Goal: Transaction & Acquisition: Purchase product/service

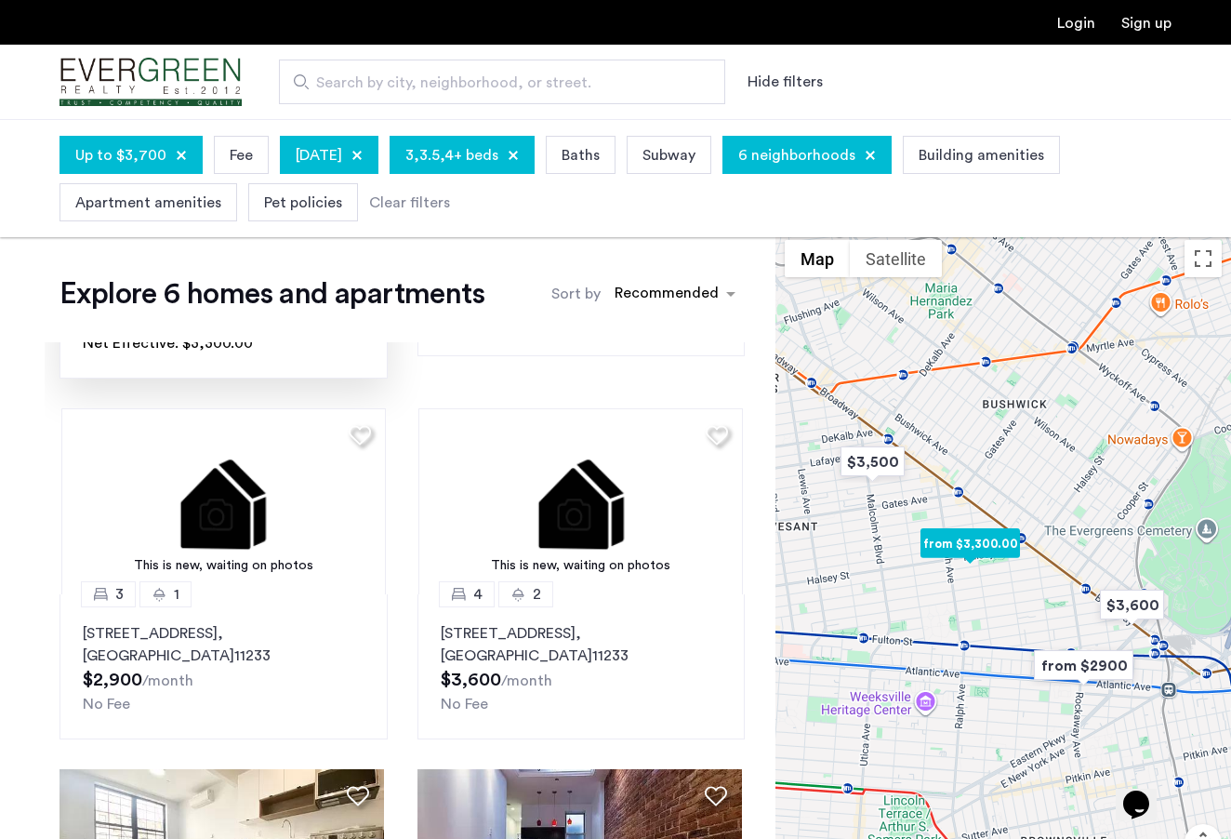
scroll to position [335, 0]
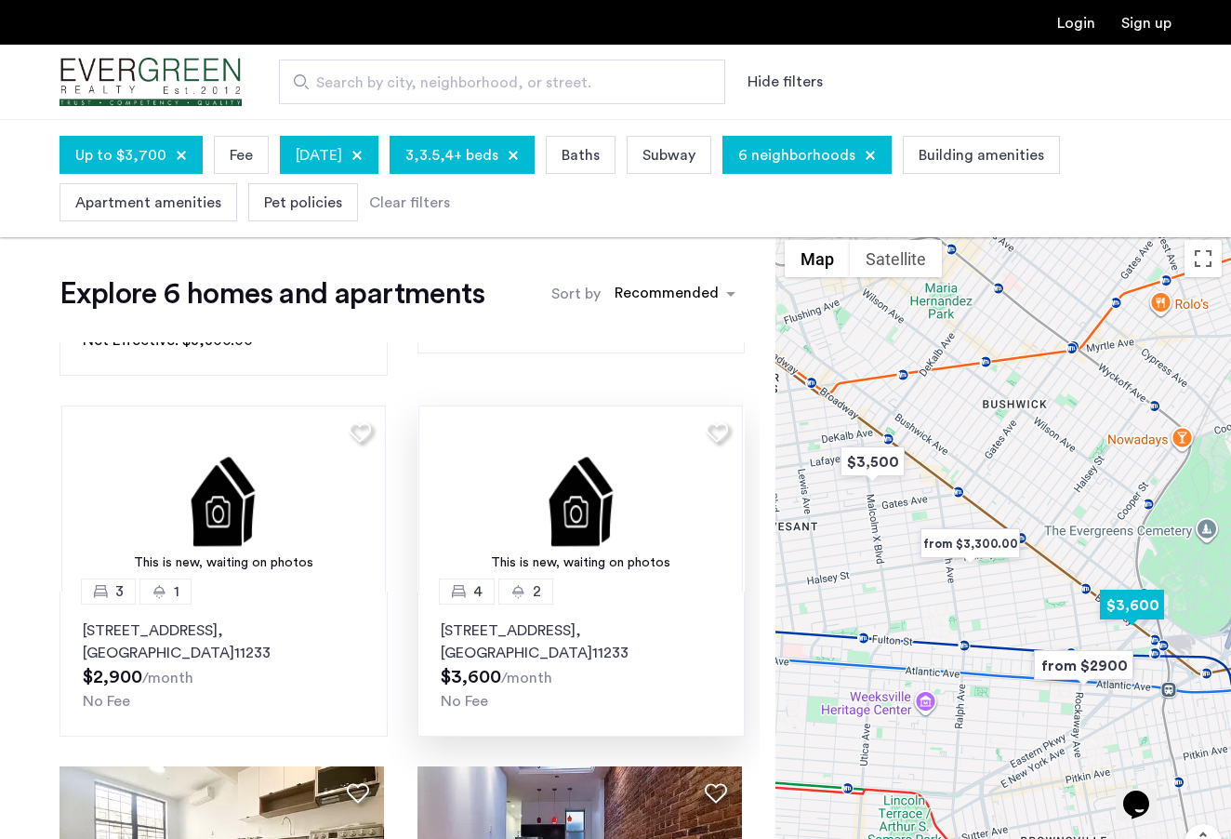
click at [455, 595] on icon at bounding box center [458, 591] width 15 height 15
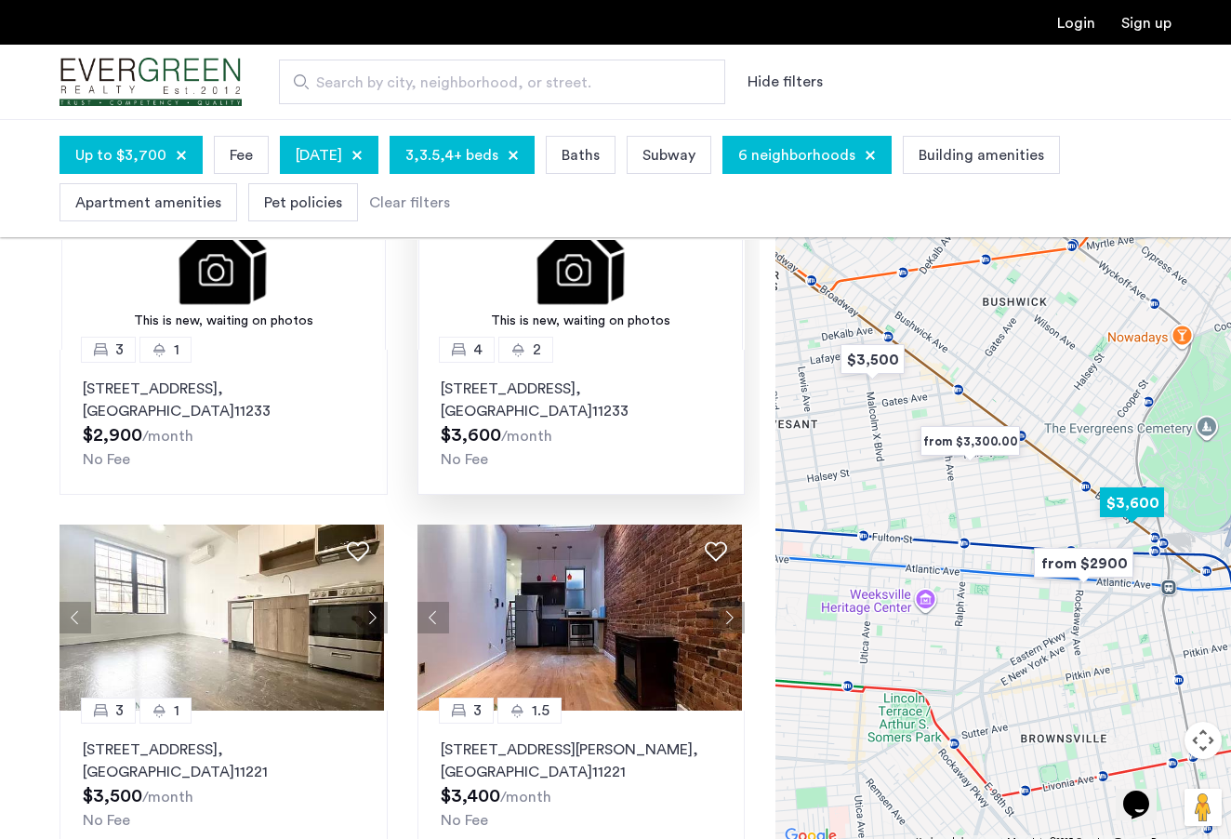
scroll to position [147, 0]
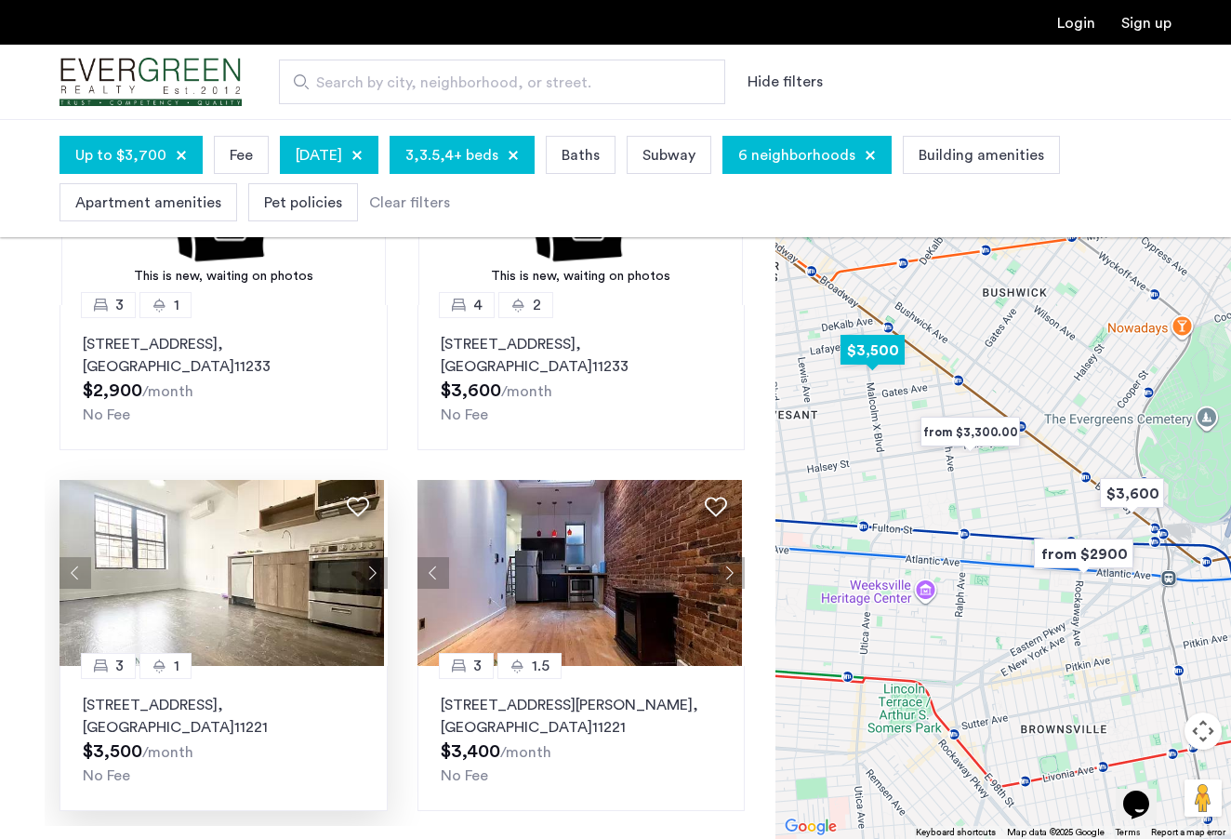
click at [370, 569] on button "Next apartment" at bounding box center [372, 573] width 32 height 32
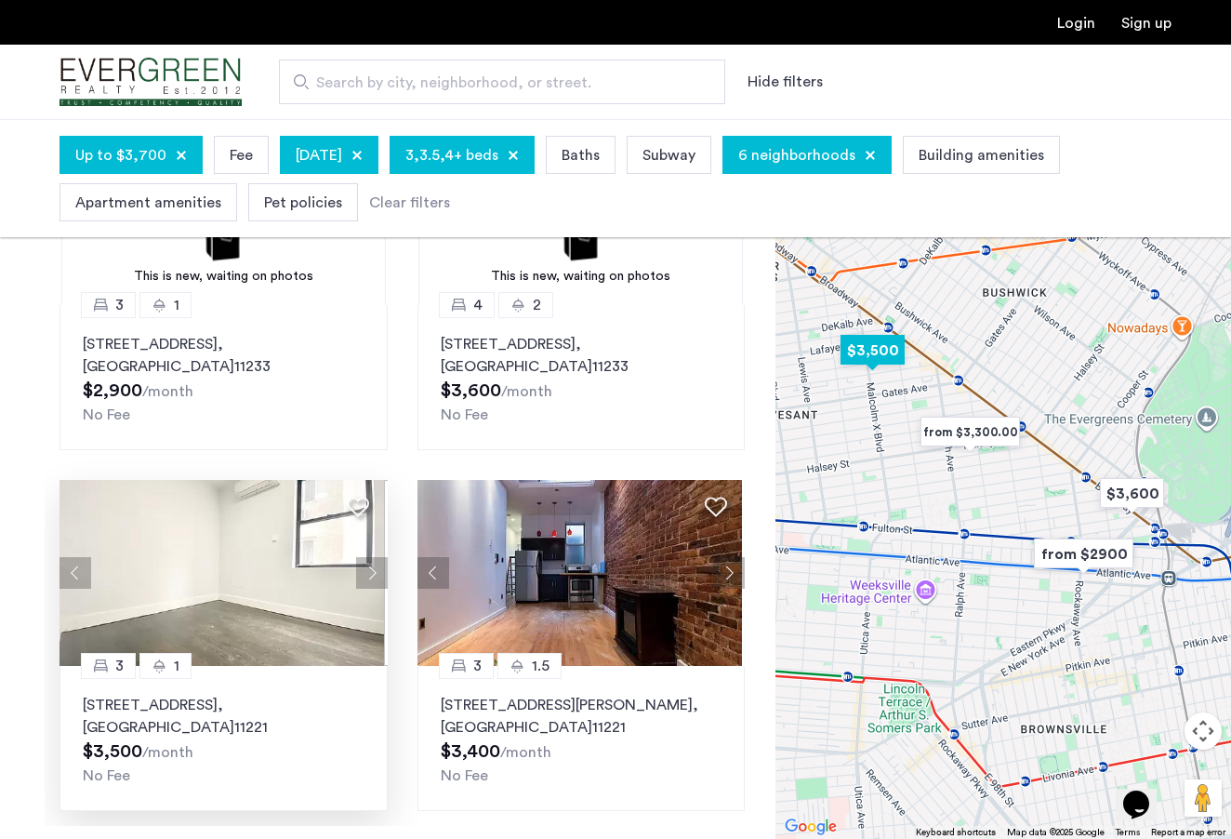
click at [370, 569] on button "Next apartment" at bounding box center [372, 573] width 32 height 32
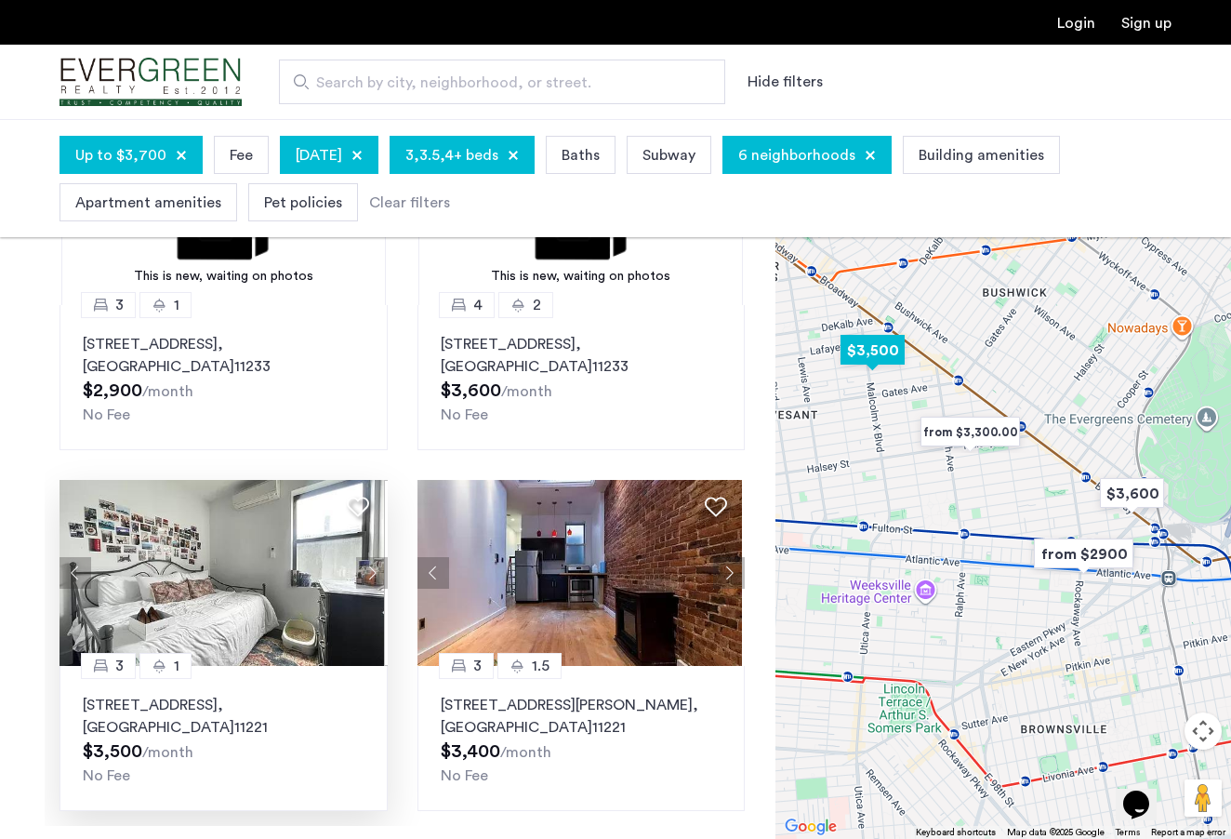
click at [370, 569] on button "Next apartment" at bounding box center [372, 573] width 32 height 32
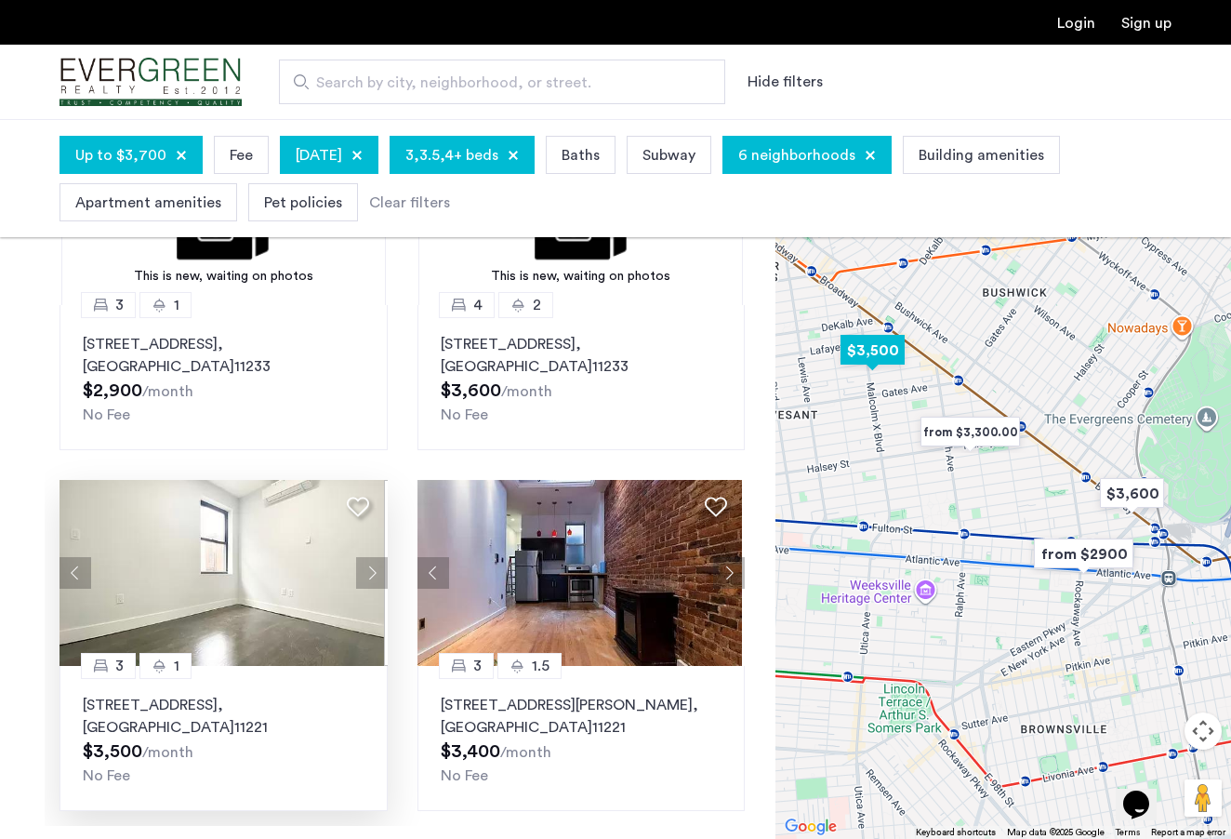
click at [370, 569] on button "Next apartment" at bounding box center [372, 573] width 32 height 32
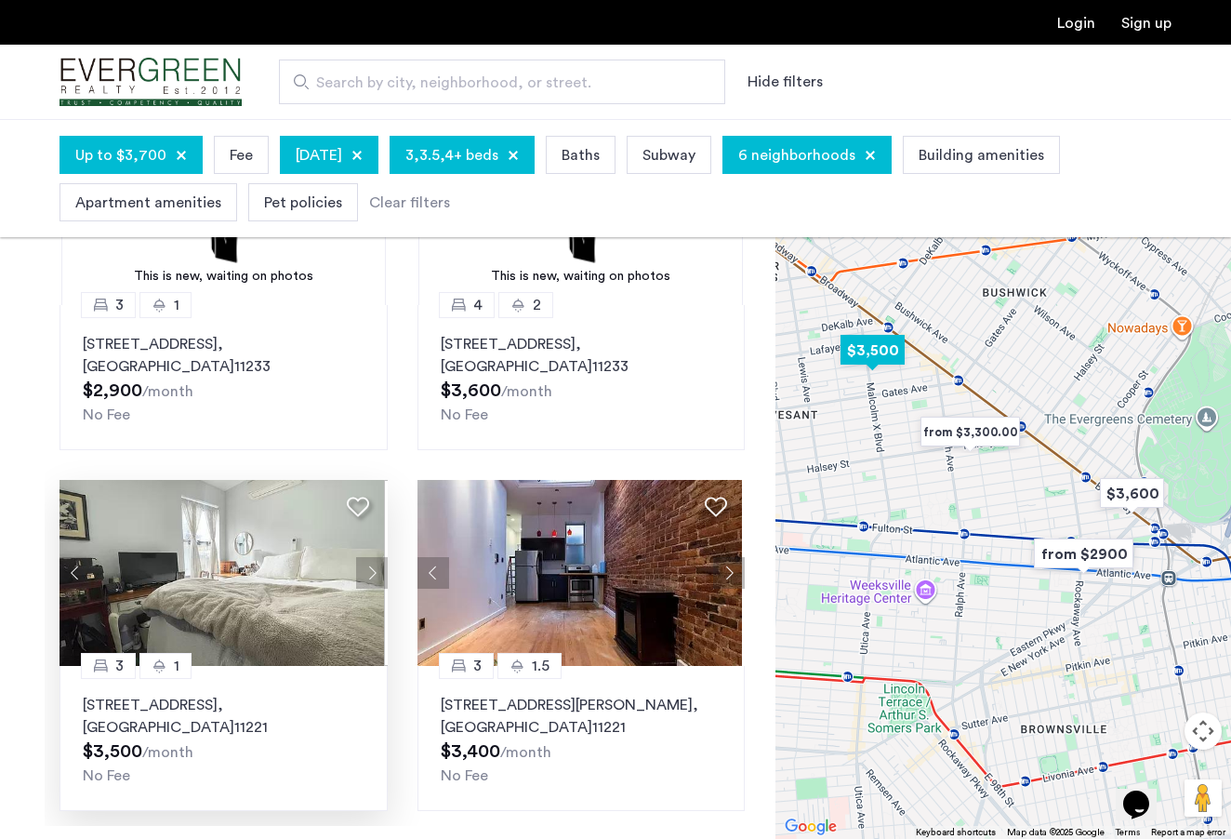
click at [370, 569] on button "Next apartment" at bounding box center [372, 573] width 32 height 32
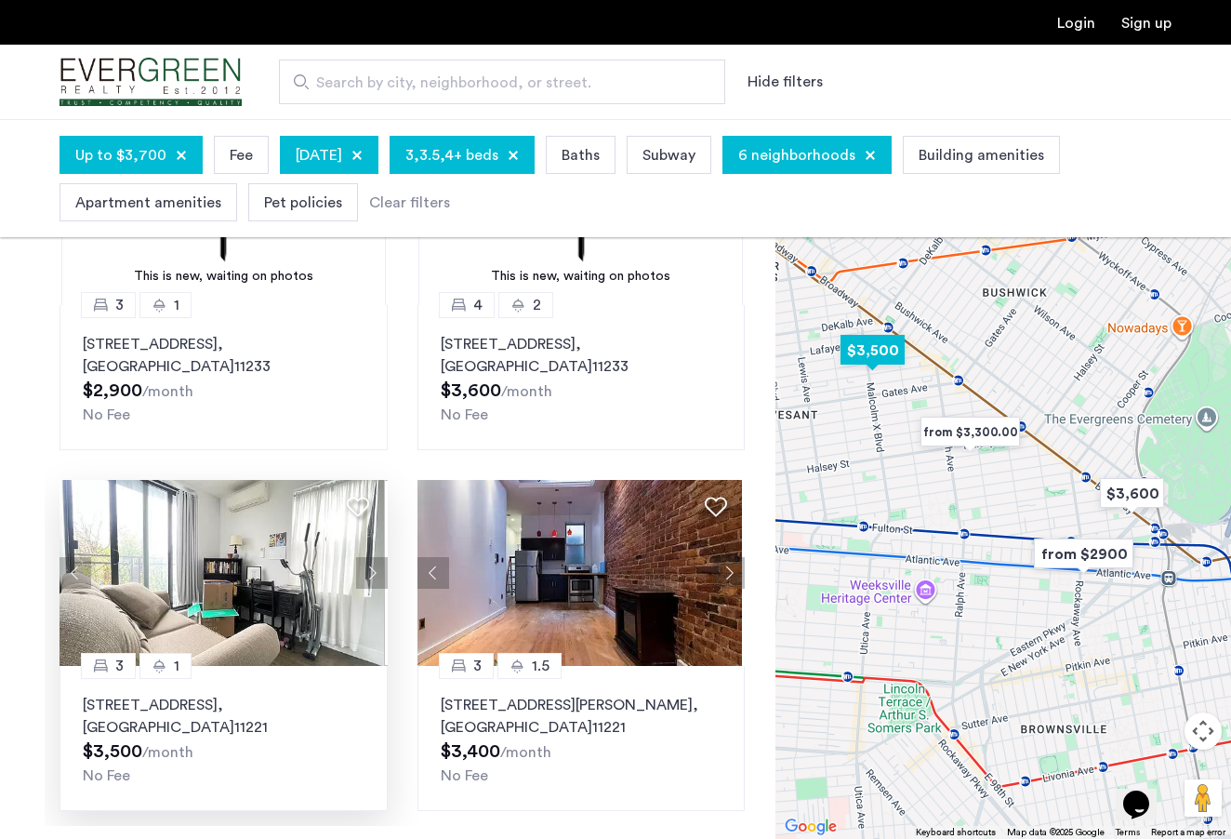
click at [370, 569] on button "Next apartment" at bounding box center [372, 573] width 32 height 32
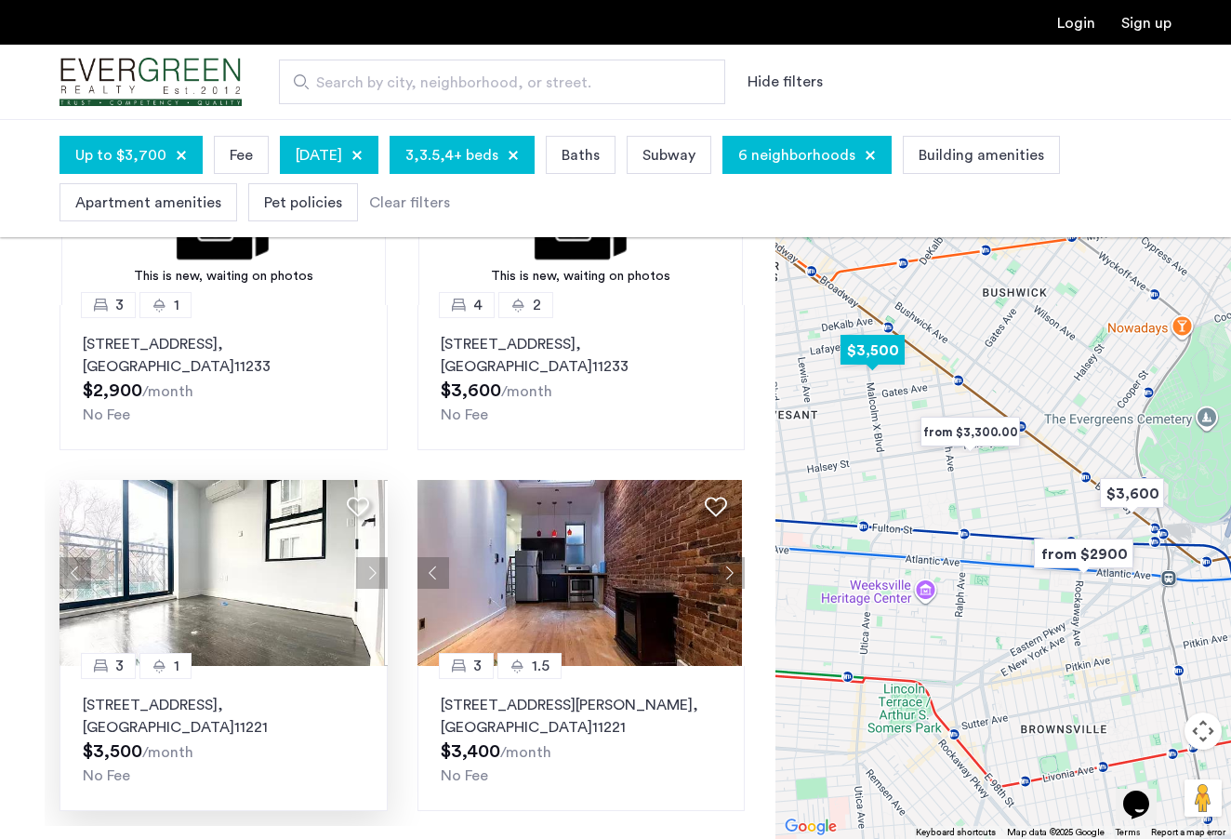
click at [370, 569] on button "Next apartment" at bounding box center [372, 573] width 32 height 32
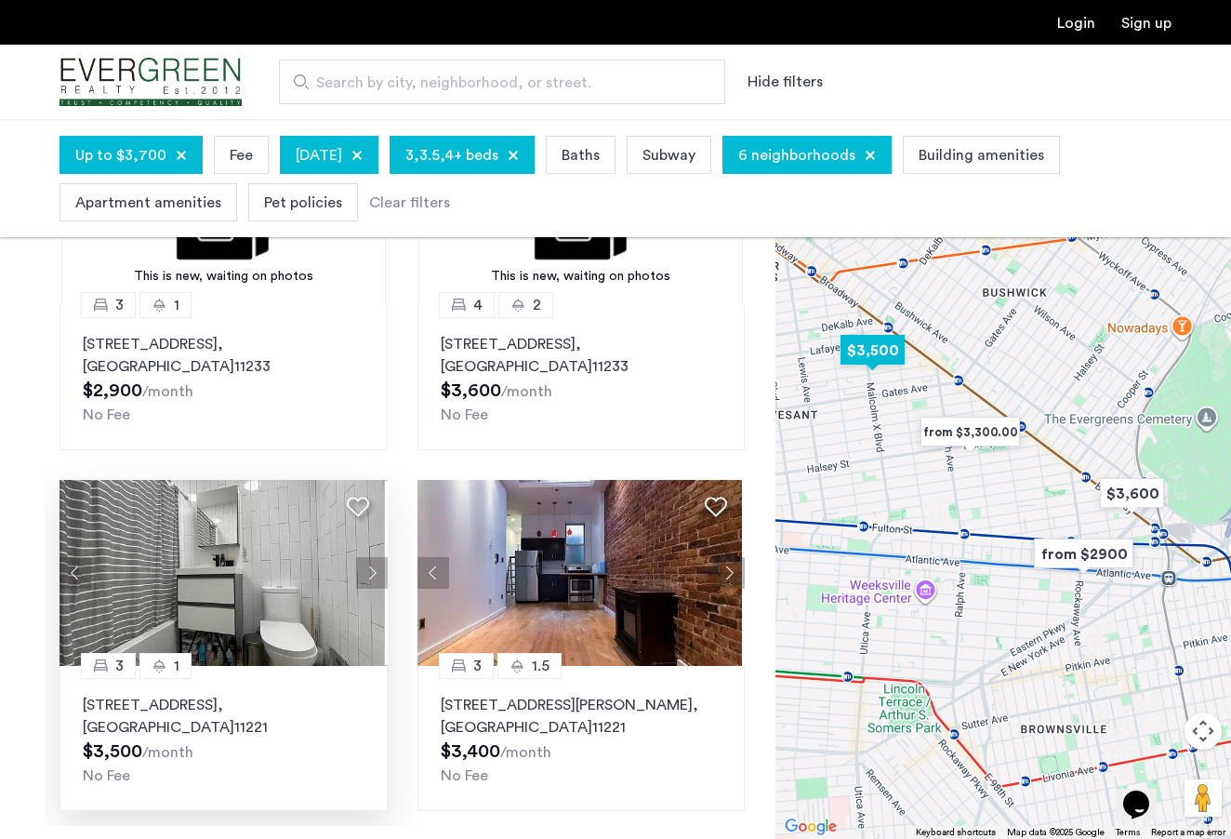
click at [370, 569] on button "Next apartment" at bounding box center [372, 573] width 32 height 32
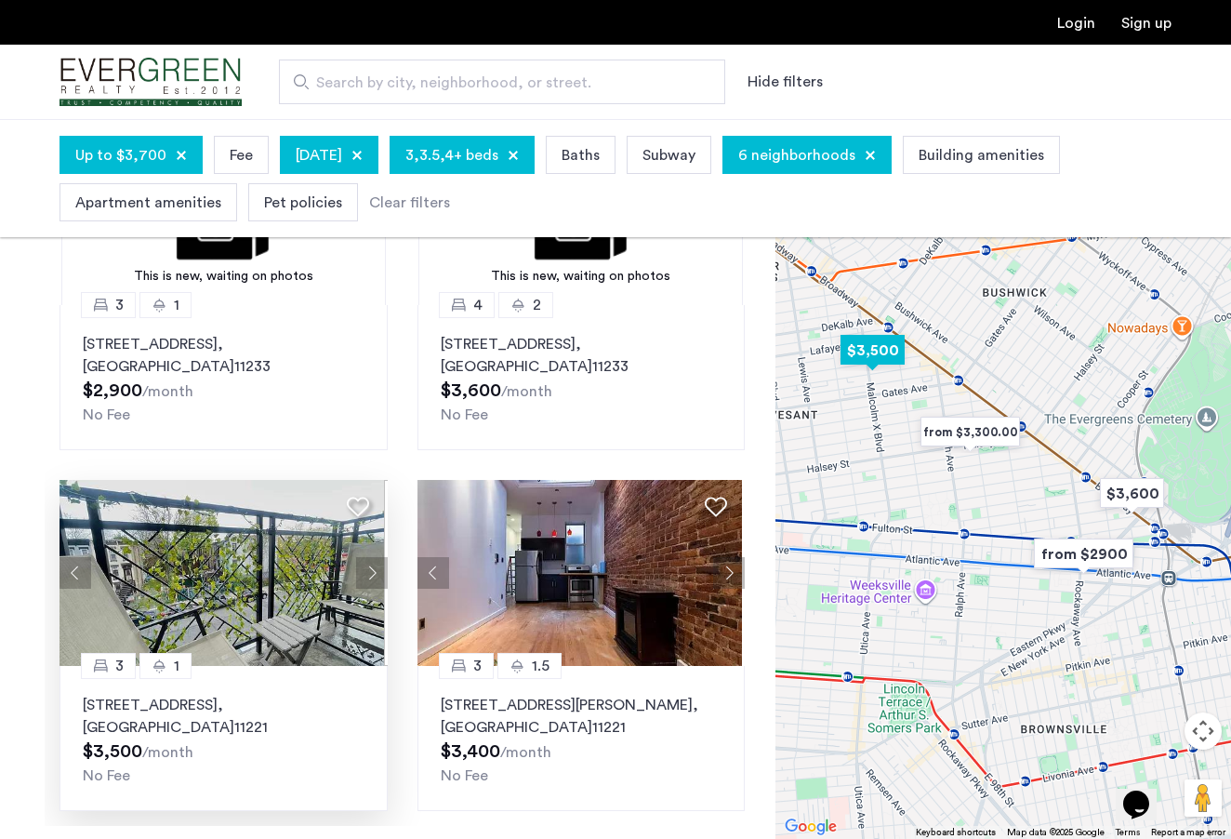
click at [370, 569] on button "Next apartment" at bounding box center [372, 573] width 32 height 32
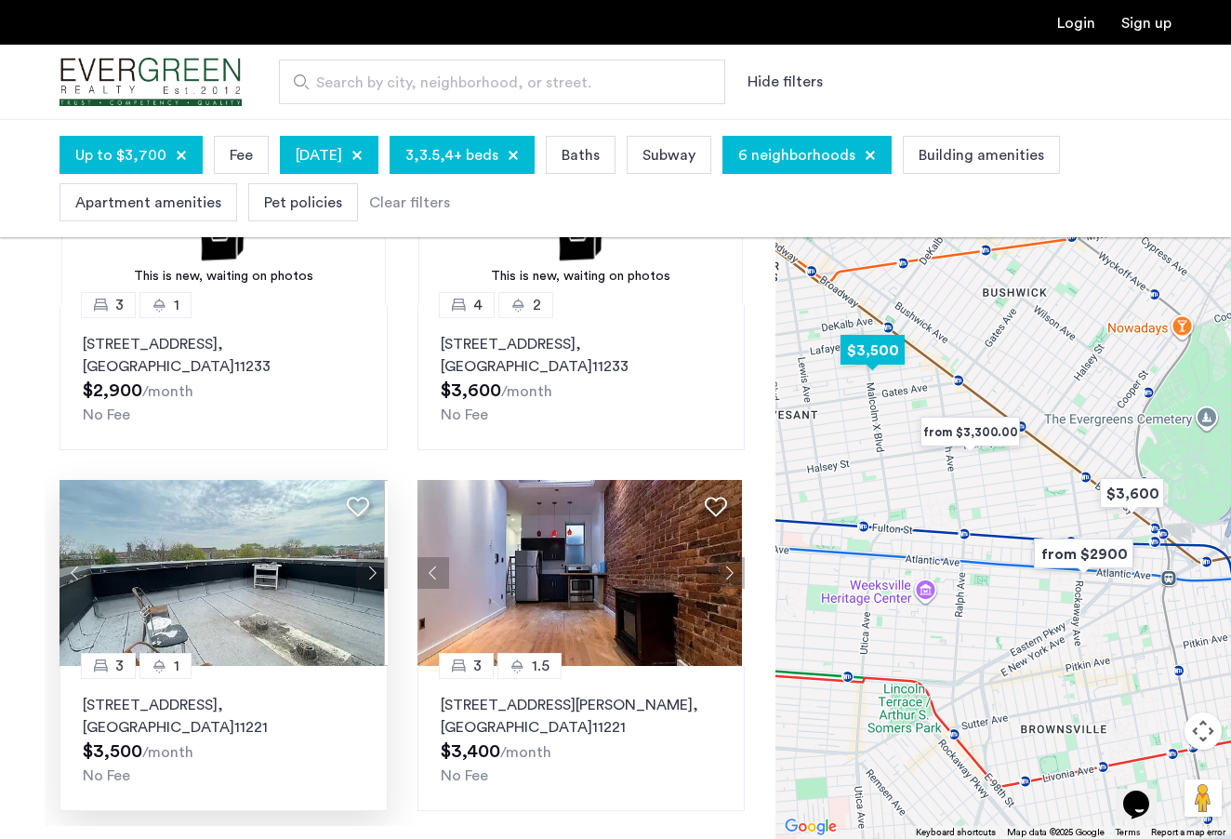
click at [370, 569] on button "Next apartment" at bounding box center [372, 573] width 32 height 32
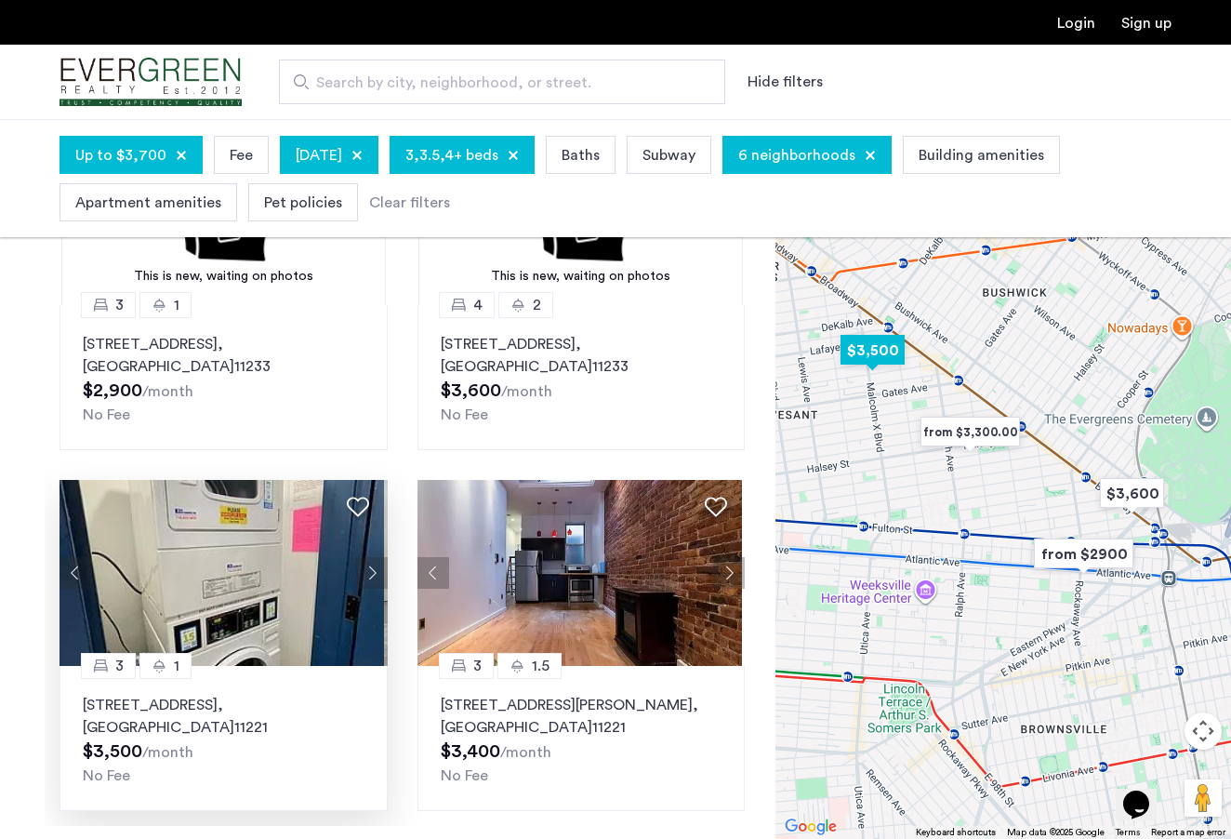
click at [370, 569] on button "Next apartment" at bounding box center [372, 573] width 32 height 32
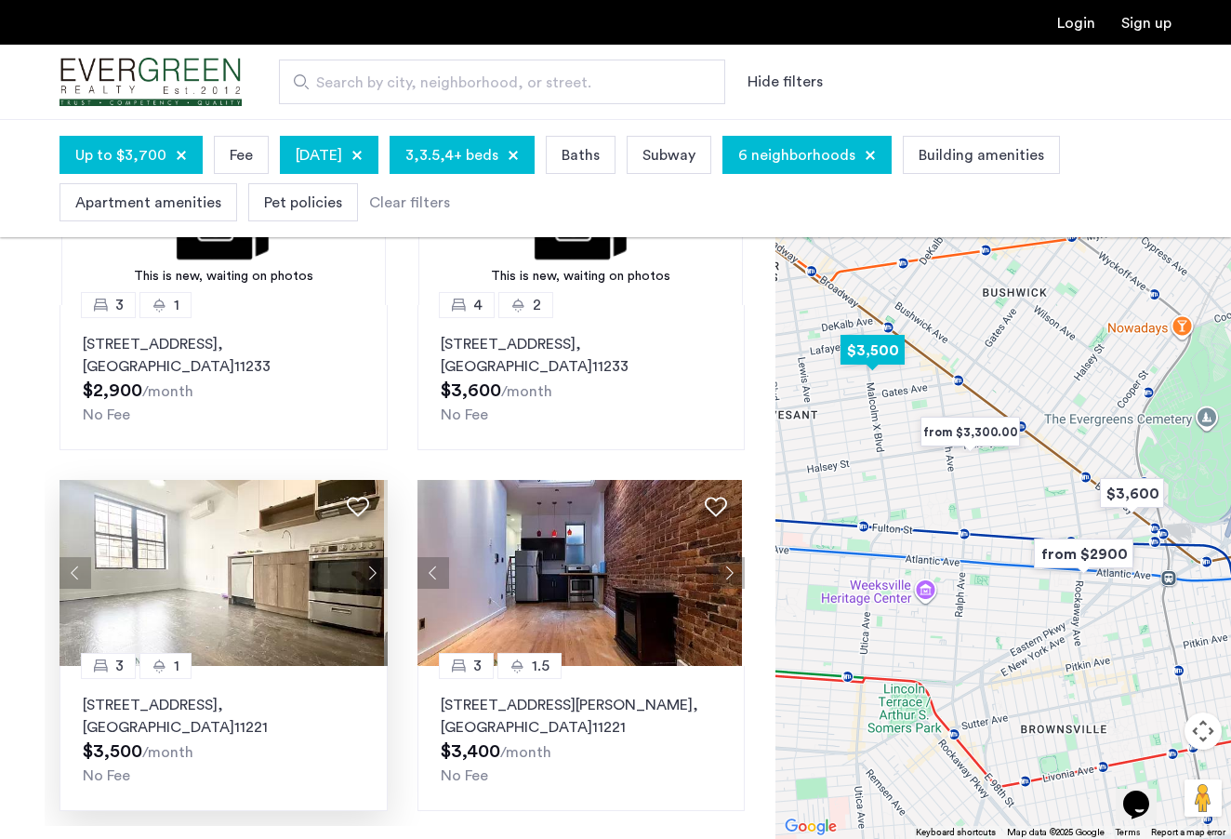
click at [278, 576] on img at bounding box center [222, 573] width 325 height 186
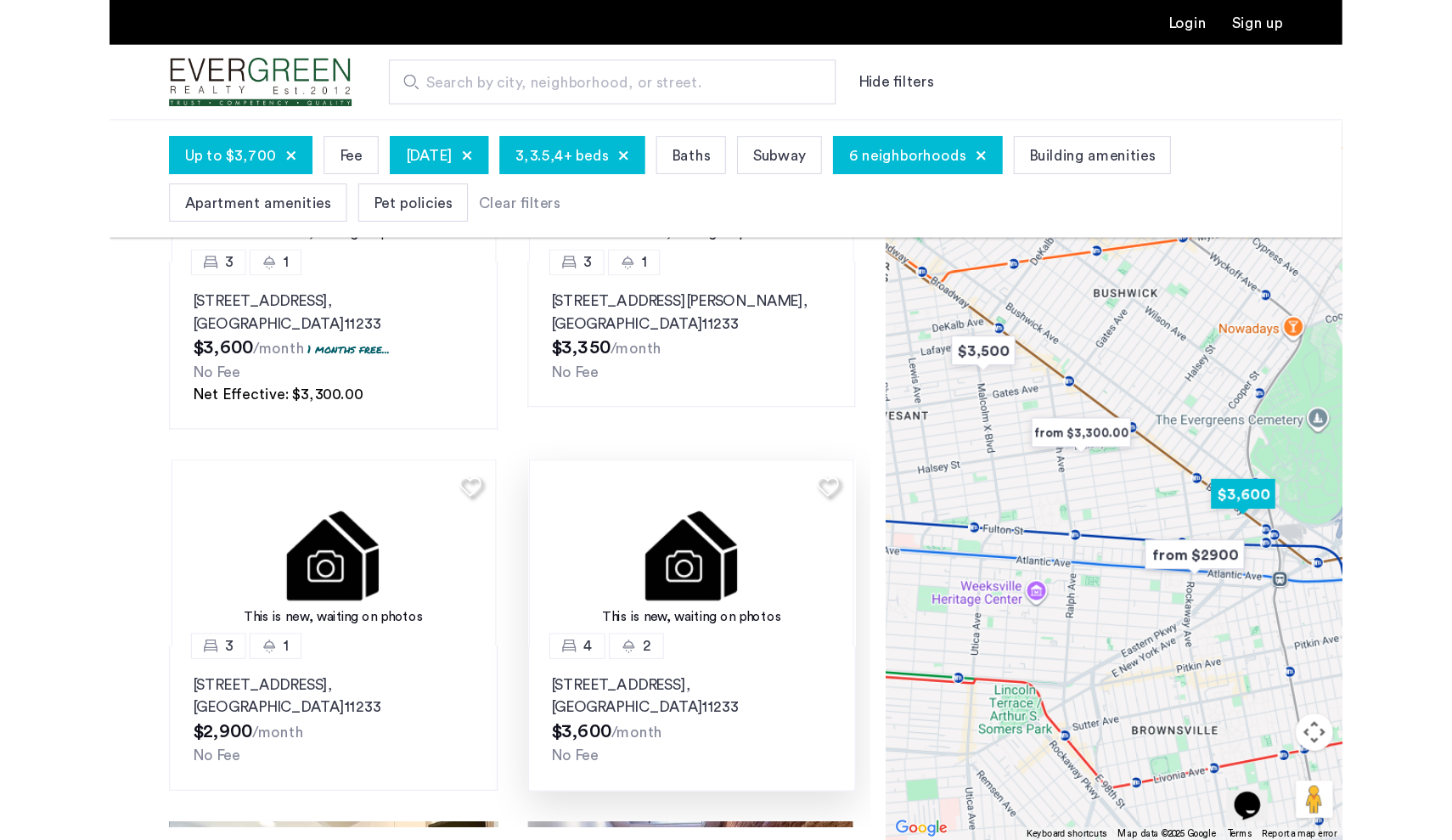
scroll to position [121, 0]
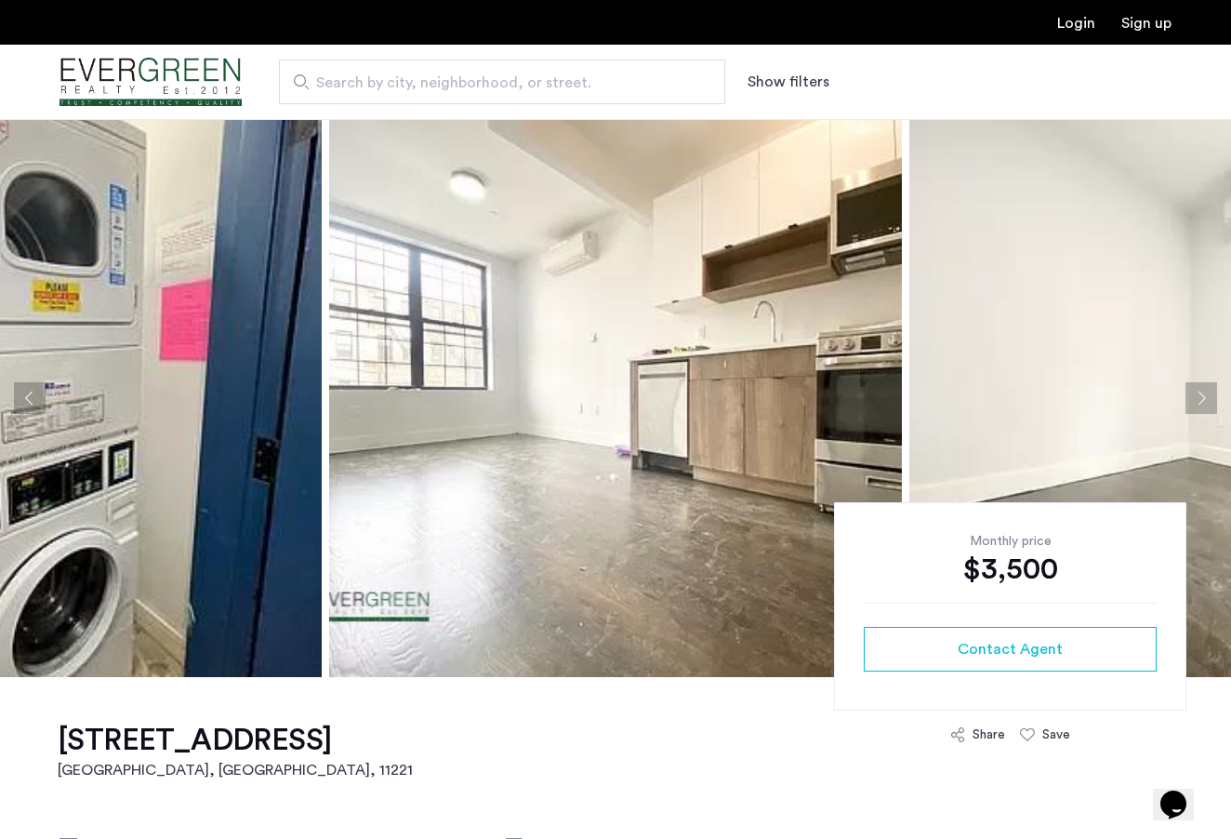
click at [768, 413] on img at bounding box center [615, 398] width 573 height 558
